Goal: Transaction & Acquisition: Purchase product/service

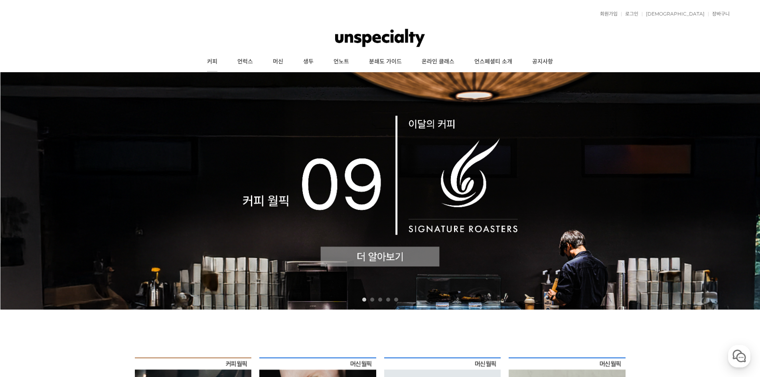
click at [212, 59] on link "커피" at bounding box center [212, 62] width 30 height 20
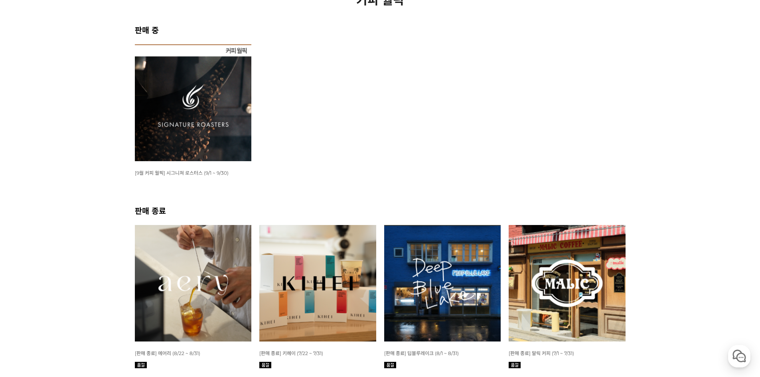
scroll to position [239, 0]
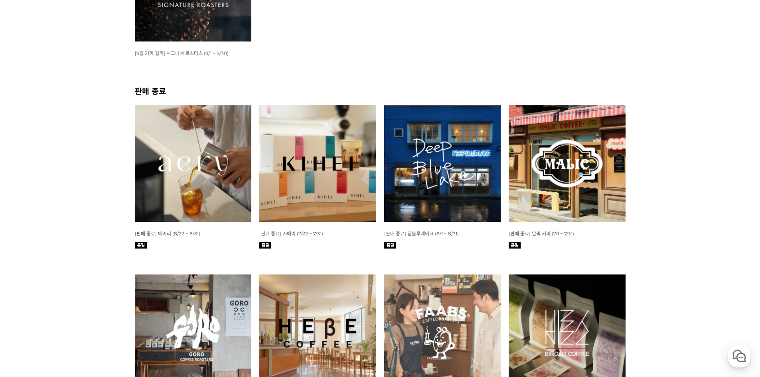
click at [219, 55] on span "[9월 커피 월픽] 시그니쳐 로스터스 (9/1 ~ 9/30)" at bounding box center [182, 53] width 94 height 6
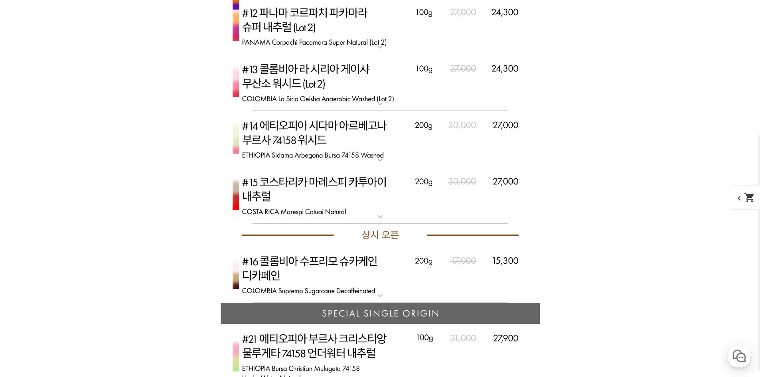
scroll to position [1869, 0]
